Goal: Task Accomplishment & Management: Manage account settings

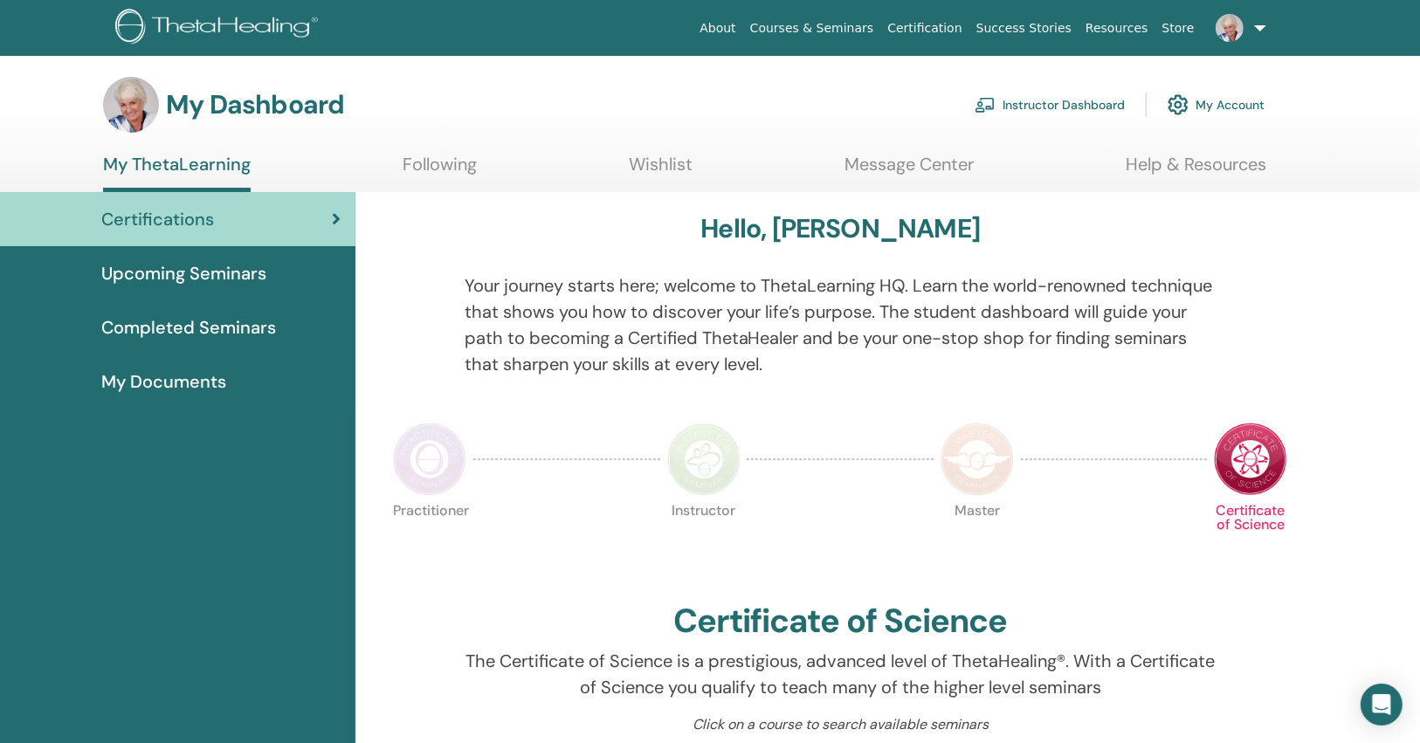
click at [1035, 106] on link "Instructor Dashboard" at bounding box center [1050, 105] width 150 height 38
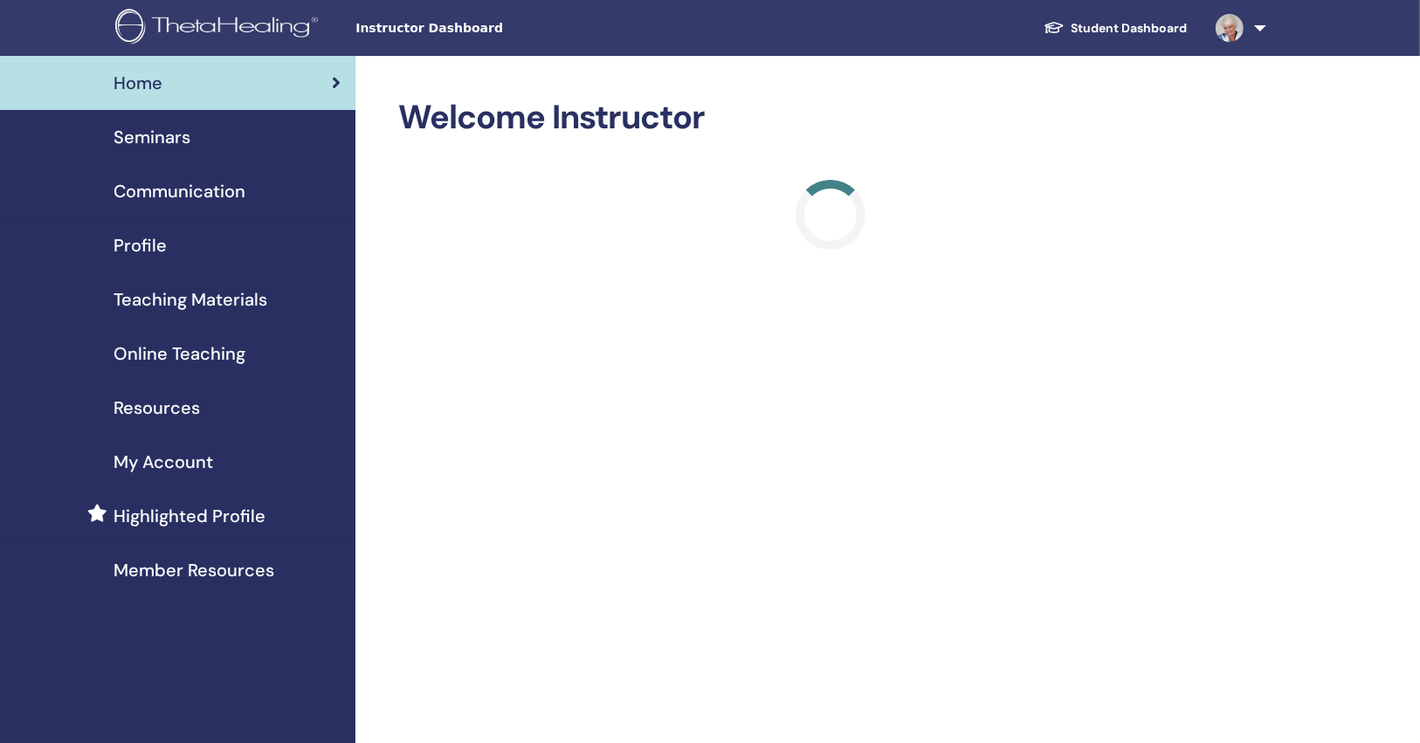
click at [234, 146] on div "Seminars" at bounding box center [177, 137] width 327 height 26
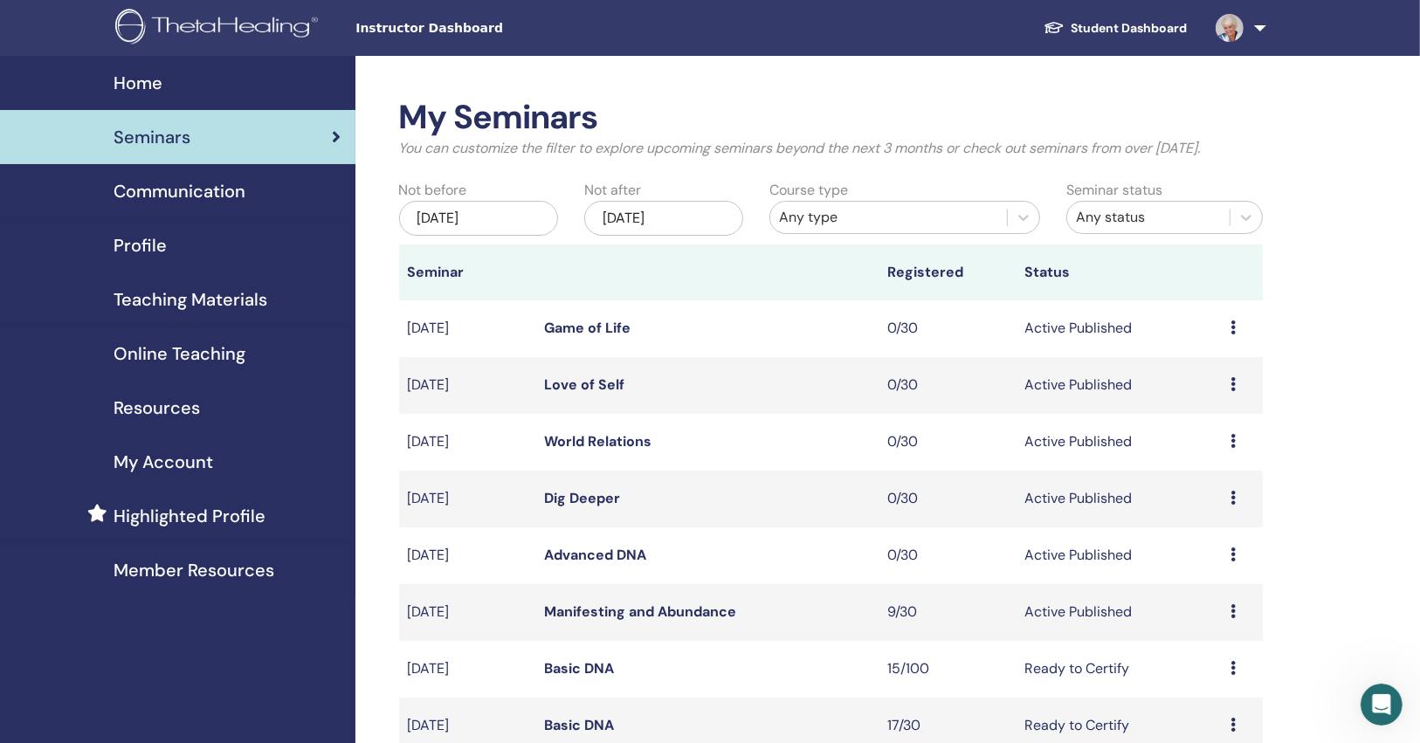
scroll to position [279, 0]
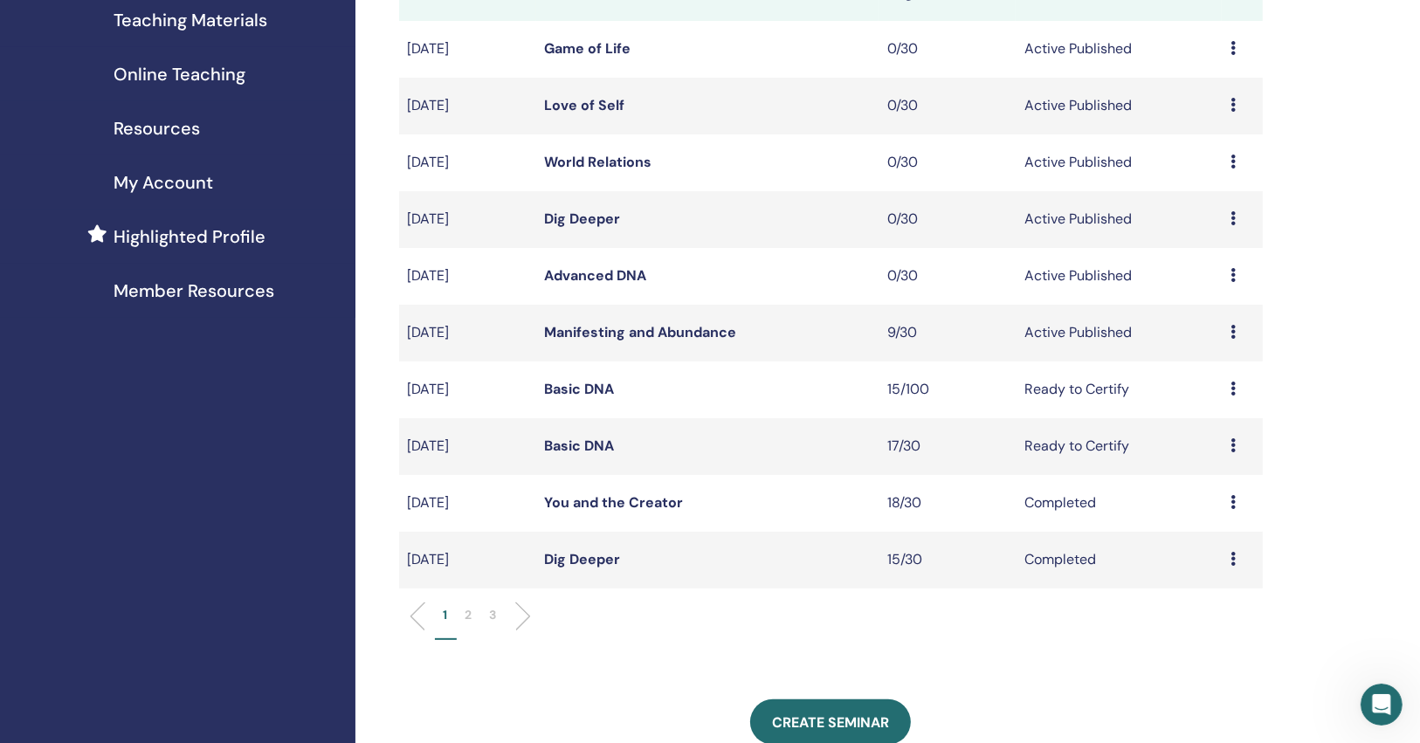
click at [603, 452] on link "Basic DNA" at bounding box center [580, 446] width 70 height 18
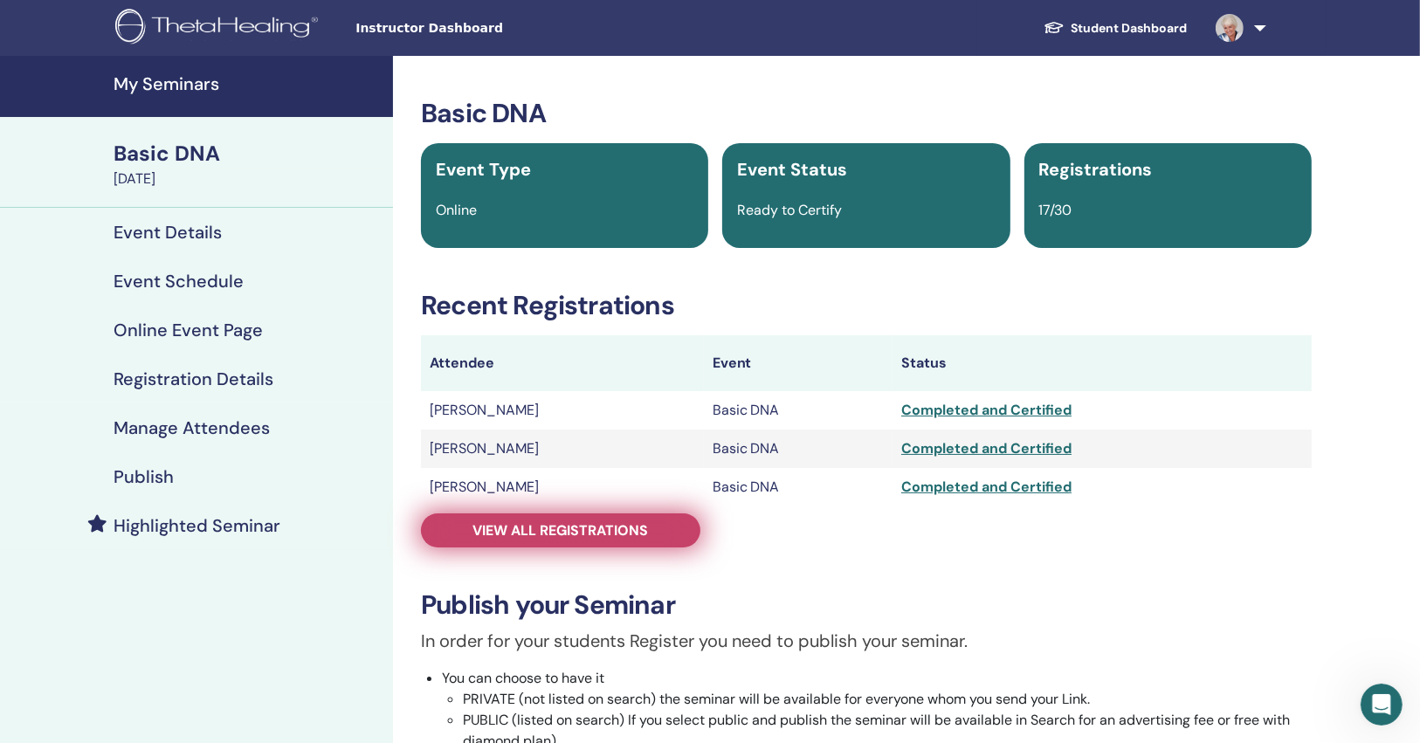
click at [521, 517] on link "View all registrations" at bounding box center [560, 531] width 279 height 34
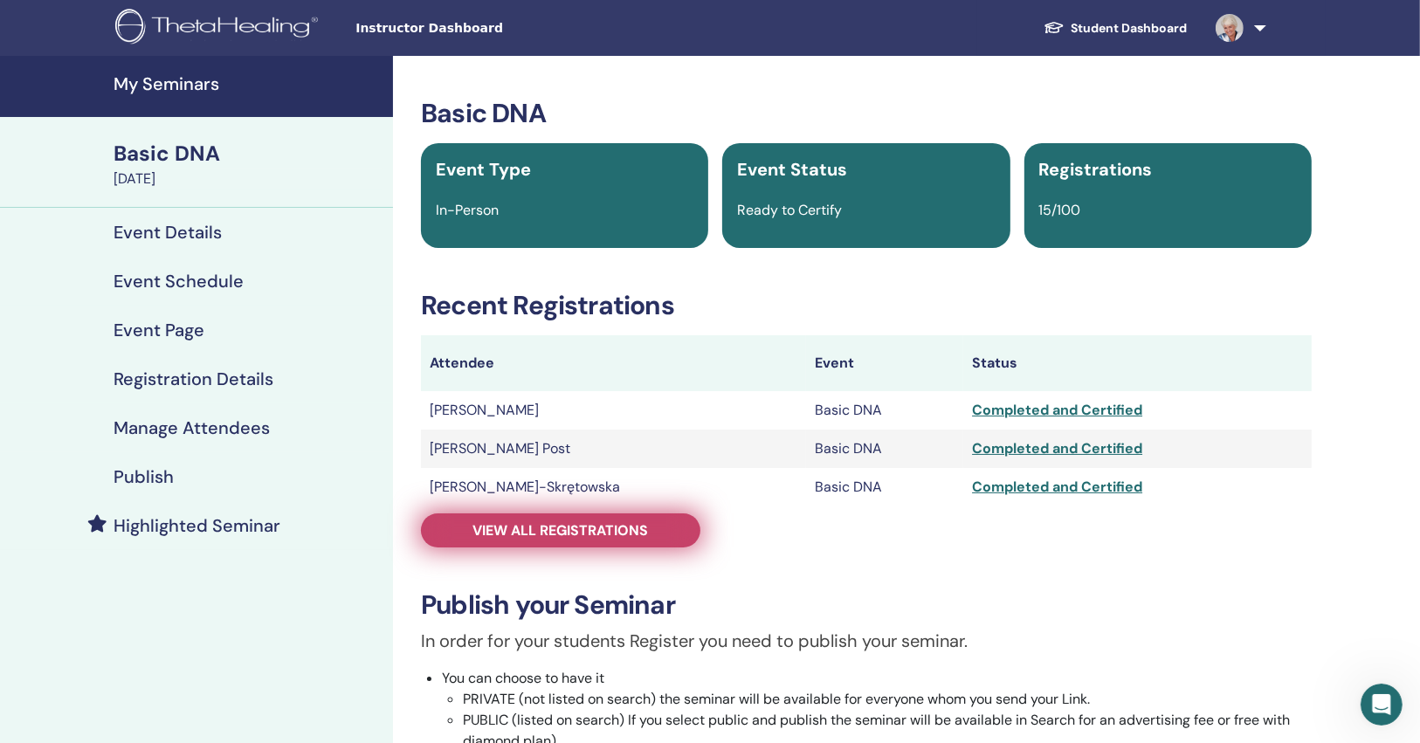
click at [555, 530] on span "View all registrations" at bounding box center [561, 530] width 176 height 18
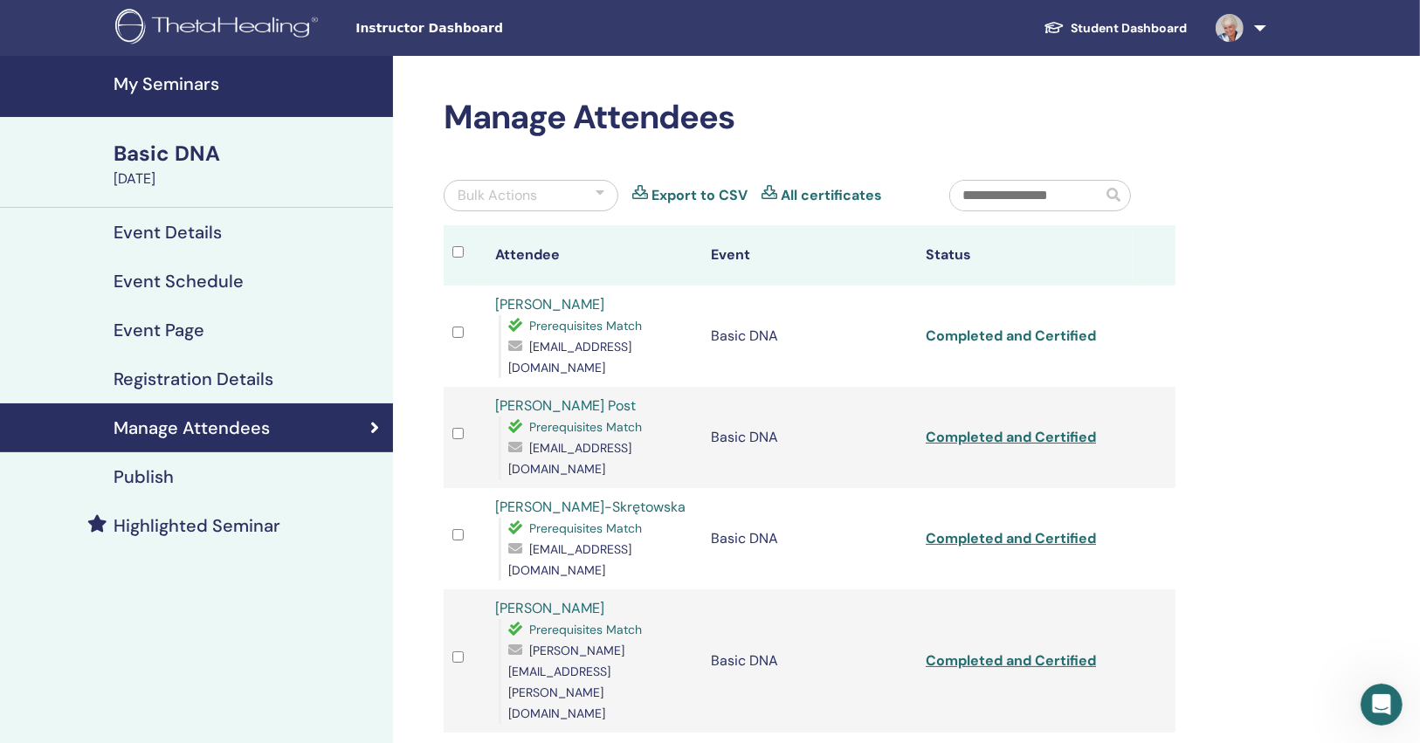
click at [1051, 327] on link "Completed and Certified" at bounding box center [1011, 336] width 170 height 18
